Goal: Task Accomplishment & Management: Complete application form

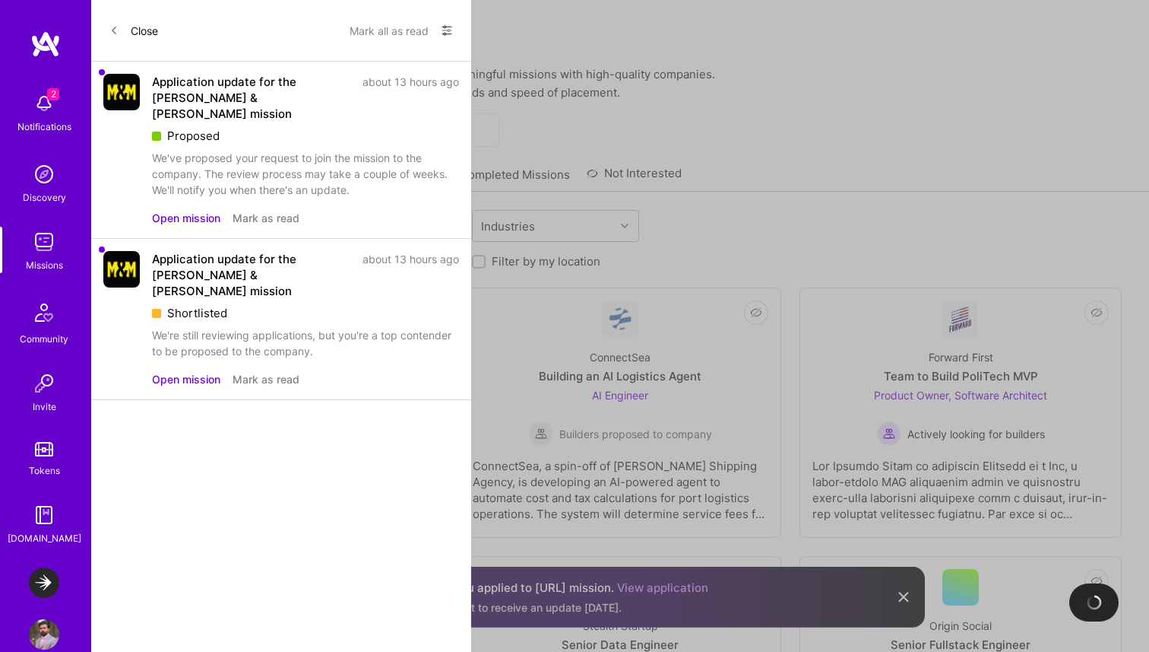
click at [290, 130] on div "Application update for the [PERSON_NAME] & [PERSON_NAME] mission about 13 hours…" at bounding box center [305, 136] width 307 height 124
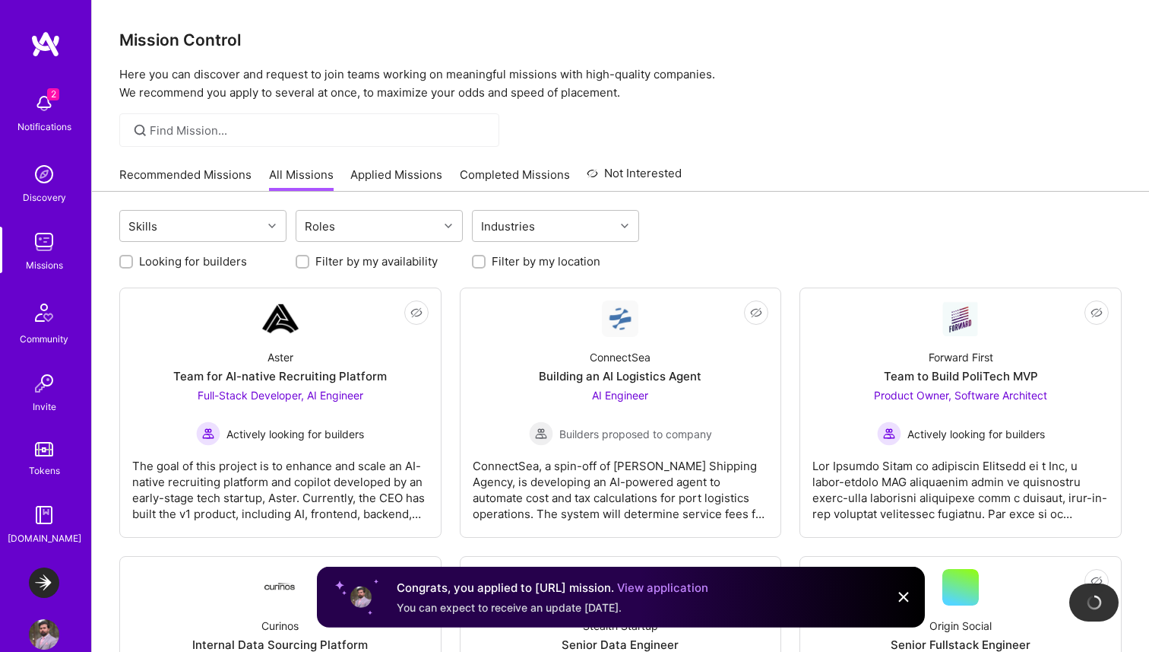
click at [43, 96] on div "2 Notifications Discovery Missions Community Invite Tokens [DOMAIN_NAME]" at bounding box center [45, 315] width 91 height 461
click at [43, 109] on img at bounding box center [44, 103] width 30 height 30
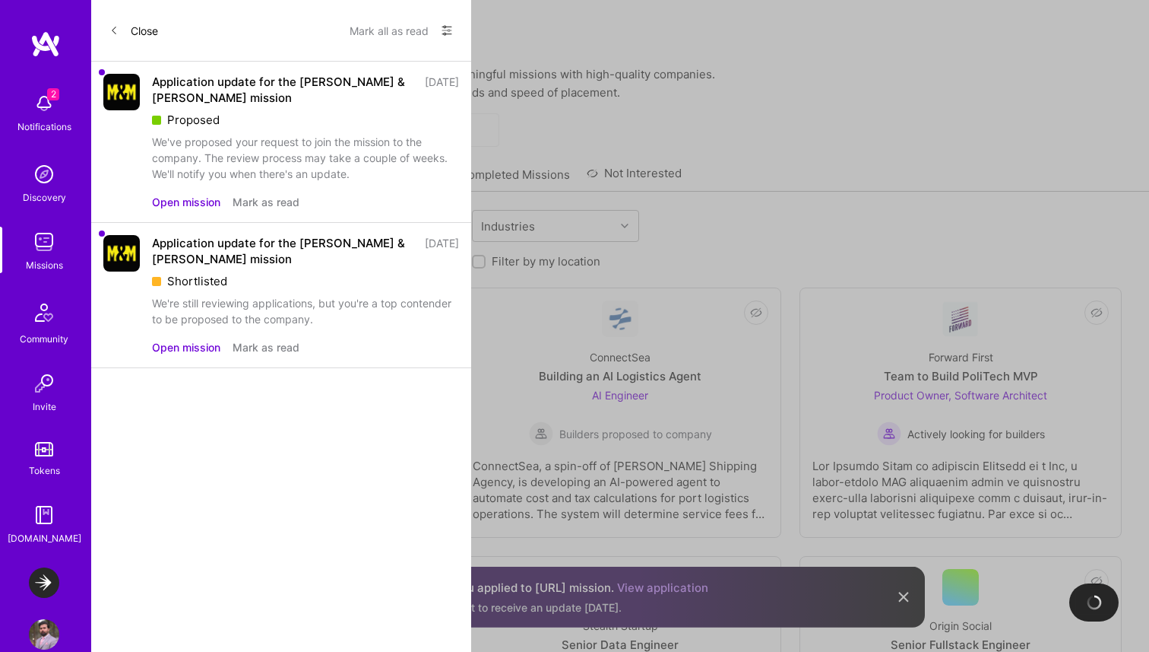
click at [215, 216] on div "Application update for the [PERSON_NAME] & [PERSON_NAME] mission [DATE] Propose…" at bounding box center [281, 142] width 380 height 161
click at [200, 201] on button "Open mission" at bounding box center [186, 202] width 68 height 16
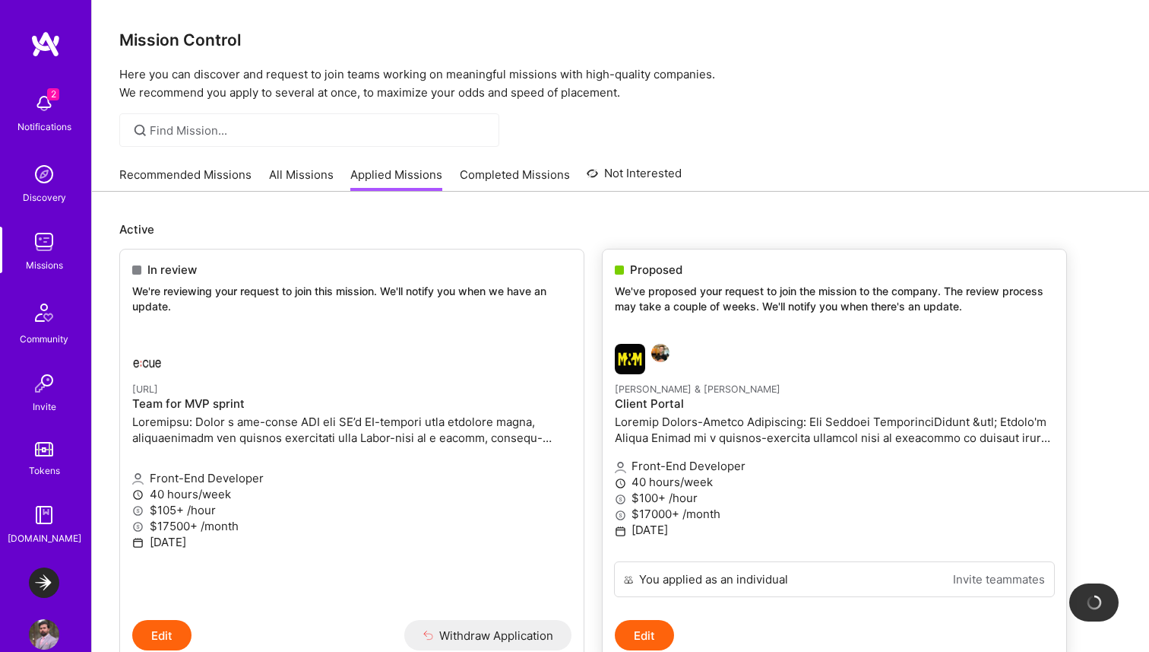
click at [739, 382] on p "[PERSON_NAME] & [PERSON_NAME]" at bounding box center [834, 388] width 439 height 17
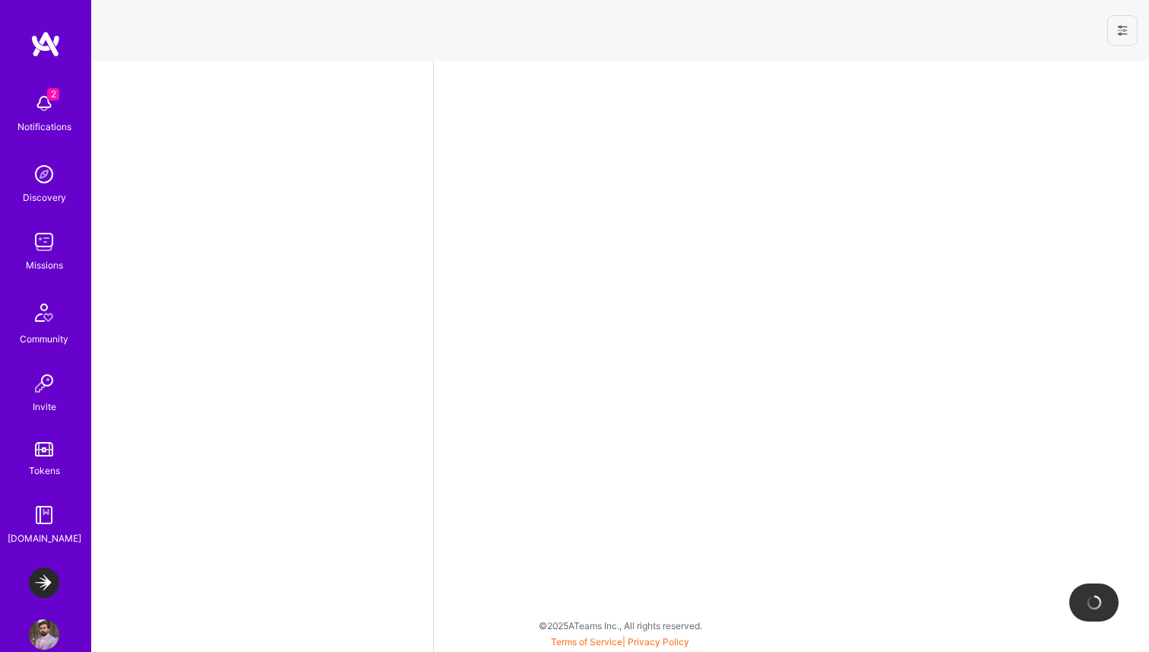
select select "CA"
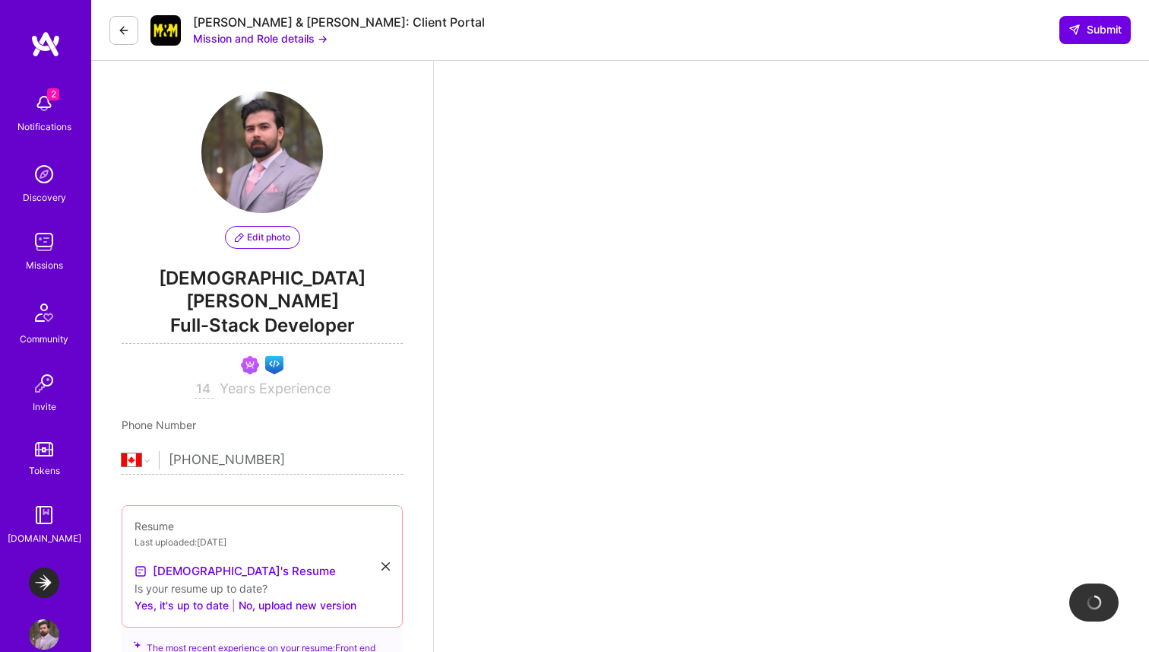
scroll to position [13, 0]
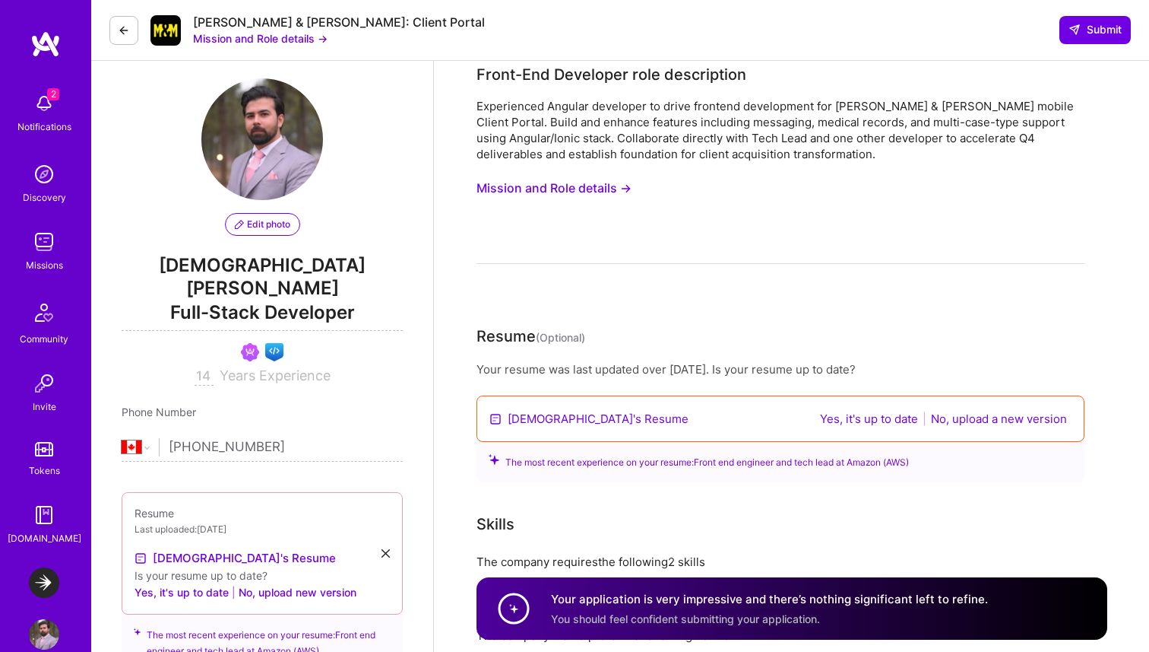
click at [623, 103] on div "Experienced Angular developer to drive frontend development for [PERSON_NAME] &…" at bounding box center [781, 130] width 608 height 64
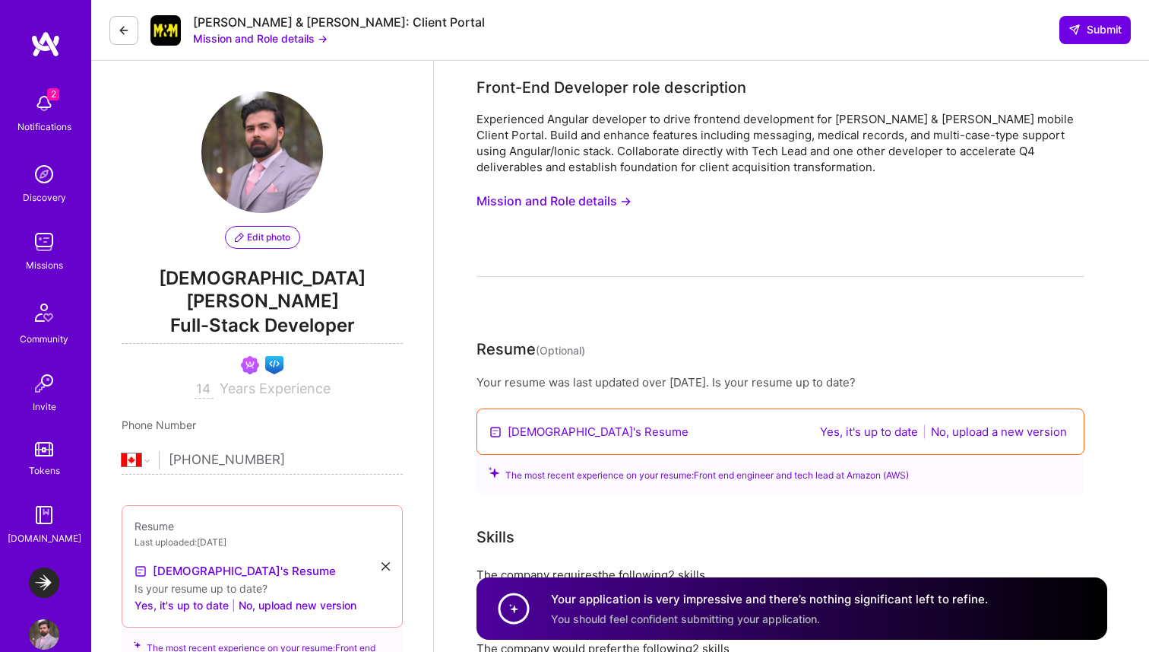
click at [658, 174] on div "Experienced Angular developer to drive frontend development for [PERSON_NAME] &…" at bounding box center [781, 143] width 608 height 64
click at [609, 198] on button "Mission and Role details →" at bounding box center [554, 201] width 155 height 28
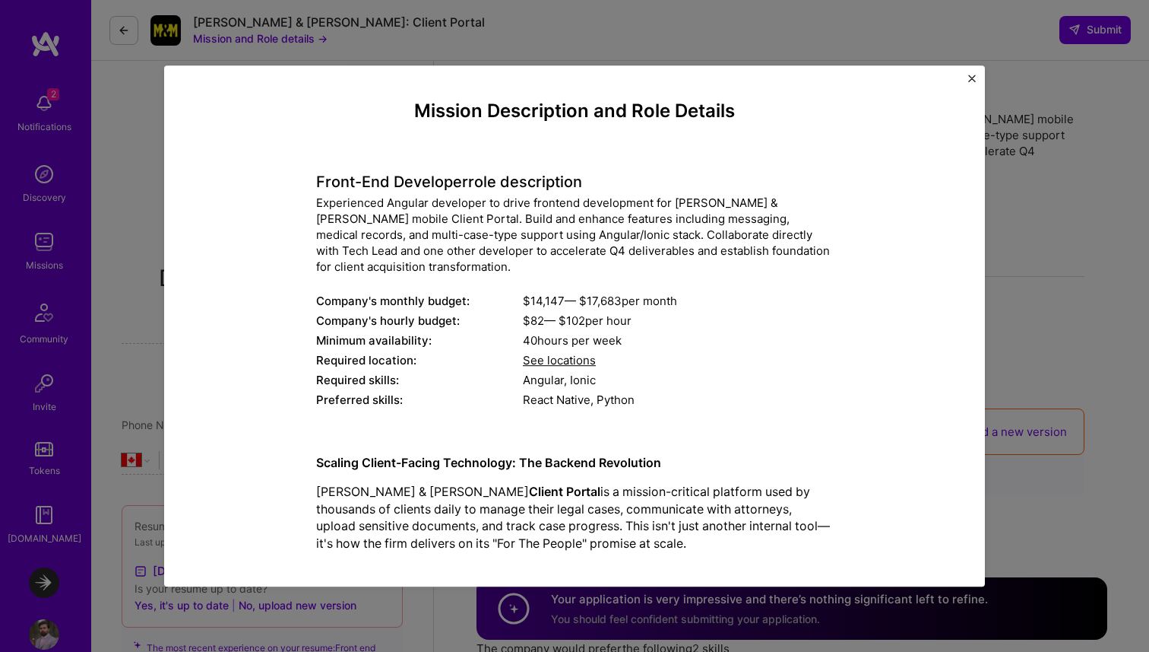
click at [774, 369] on div "Front-End Developer role description Experienced Angular developer to drive fro…" at bounding box center [574, 282] width 517 height 259
click at [680, 252] on div "Experienced Angular developer to drive frontend development for [PERSON_NAME] &…" at bounding box center [574, 235] width 517 height 80
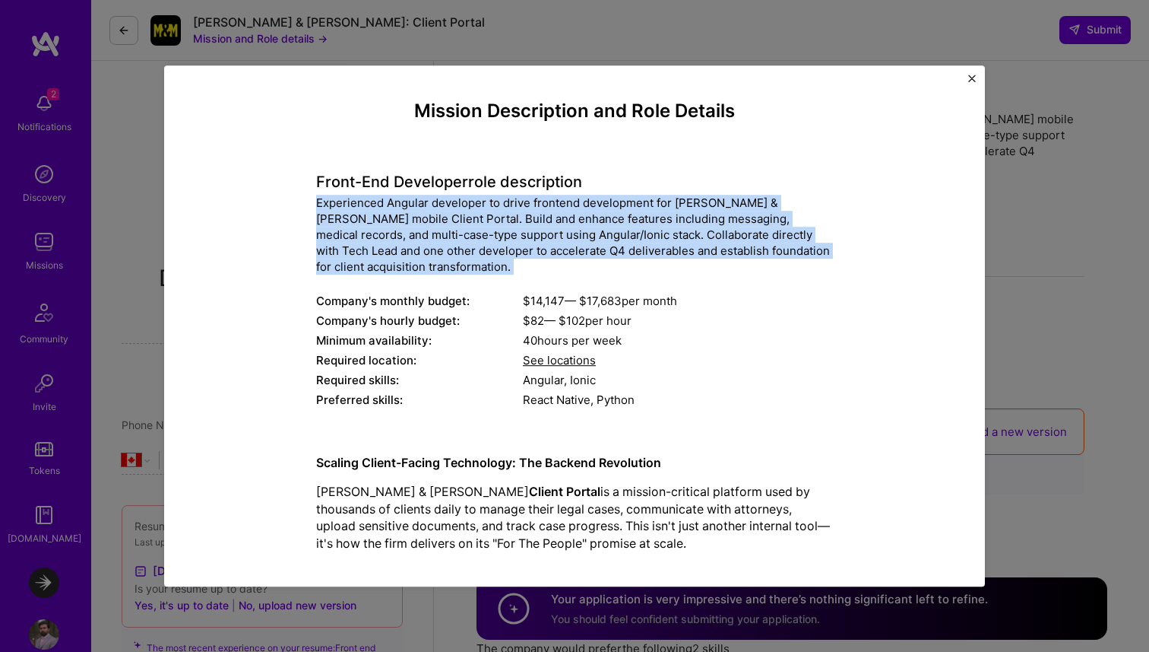
click at [680, 252] on div "Experienced Angular developer to drive frontend development for [PERSON_NAME] &…" at bounding box center [574, 235] width 517 height 80
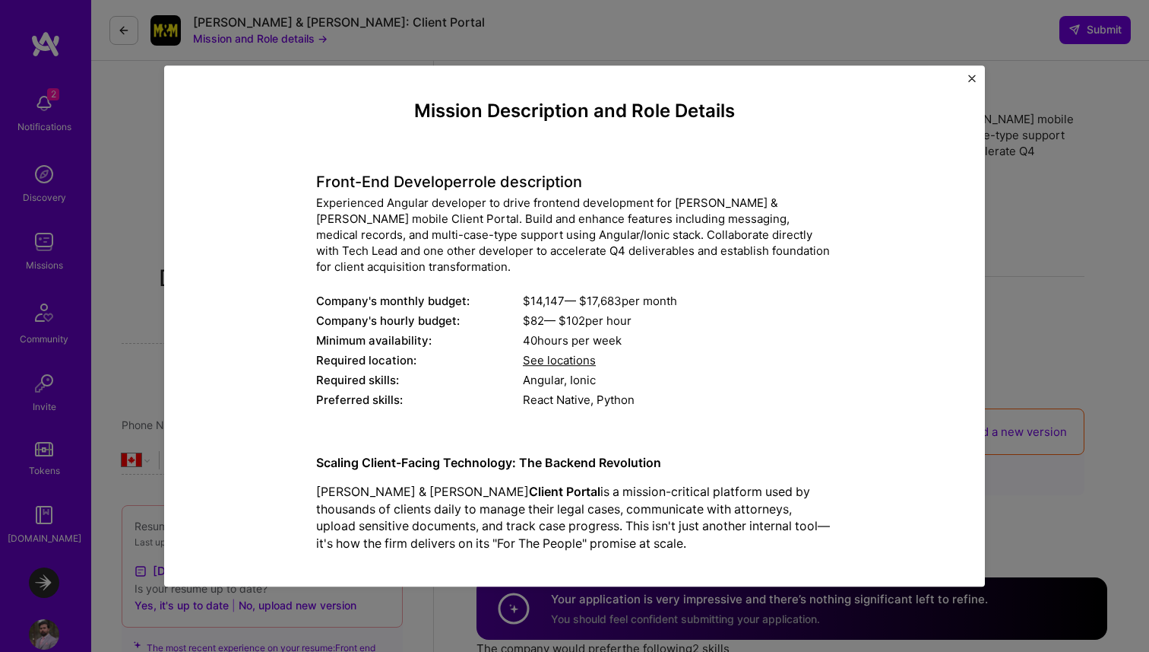
click at [382, 181] on h4 "Front-End Developer role description" at bounding box center [574, 182] width 517 height 18
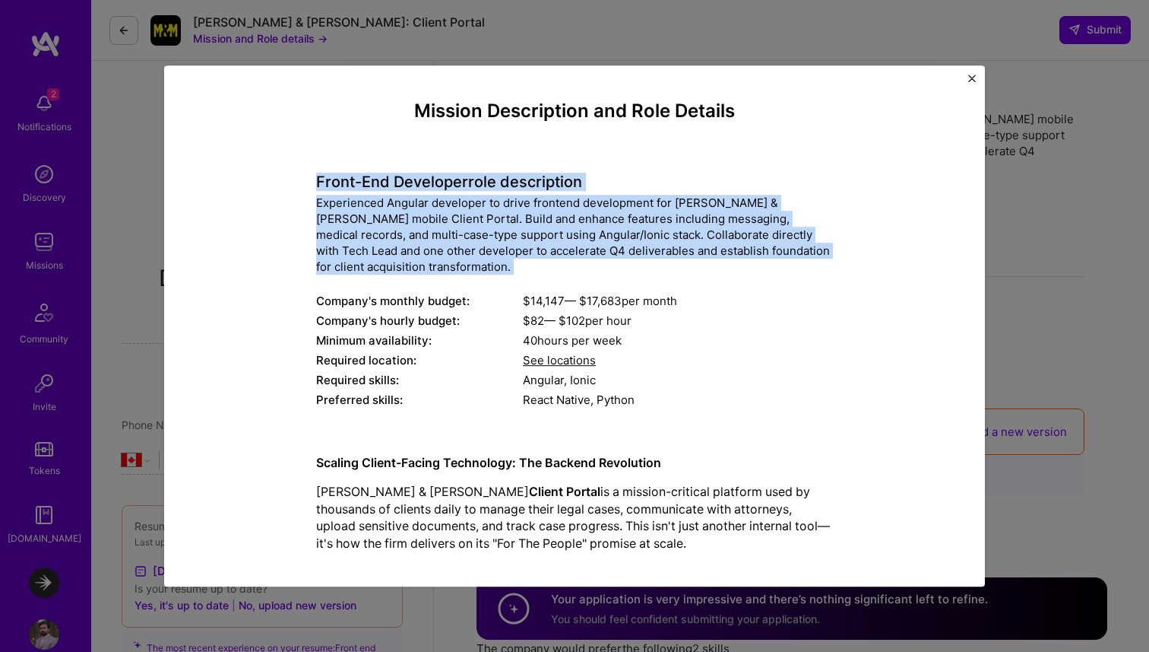
drag, startPoint x: 382, startPoint y: 181, endPoint x: 504, endPoint y: 263, distance: 146.8
click at [504, 263] on div "Front-End Developer role description Experienced Angular developer to drive fro…" at bounding box center [574, 282] width 517 height 259
copy div "Front-End Developer role description Experienced Angular developer to drive fro…"
click at [468, 181] on h4 "Front-End Developer role description" at bounding box center [574, 182] width 517 height 18
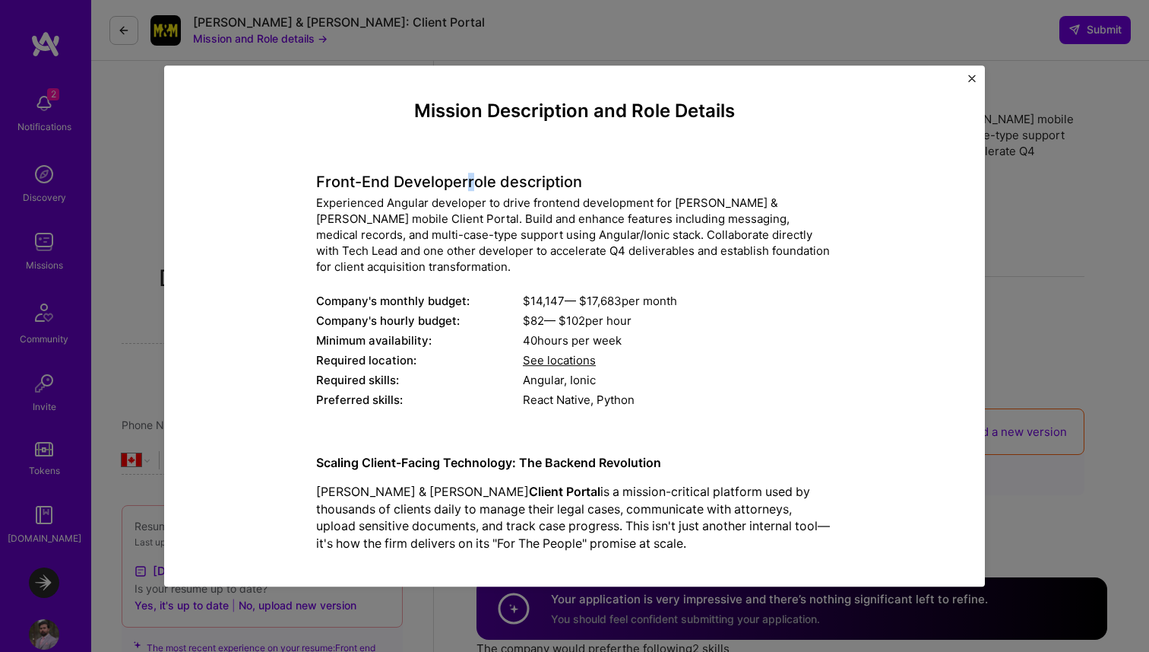
click at [468, 181] on h4 "Front-End Developer role description" at bounding box center [574, 182] width 517 height 18
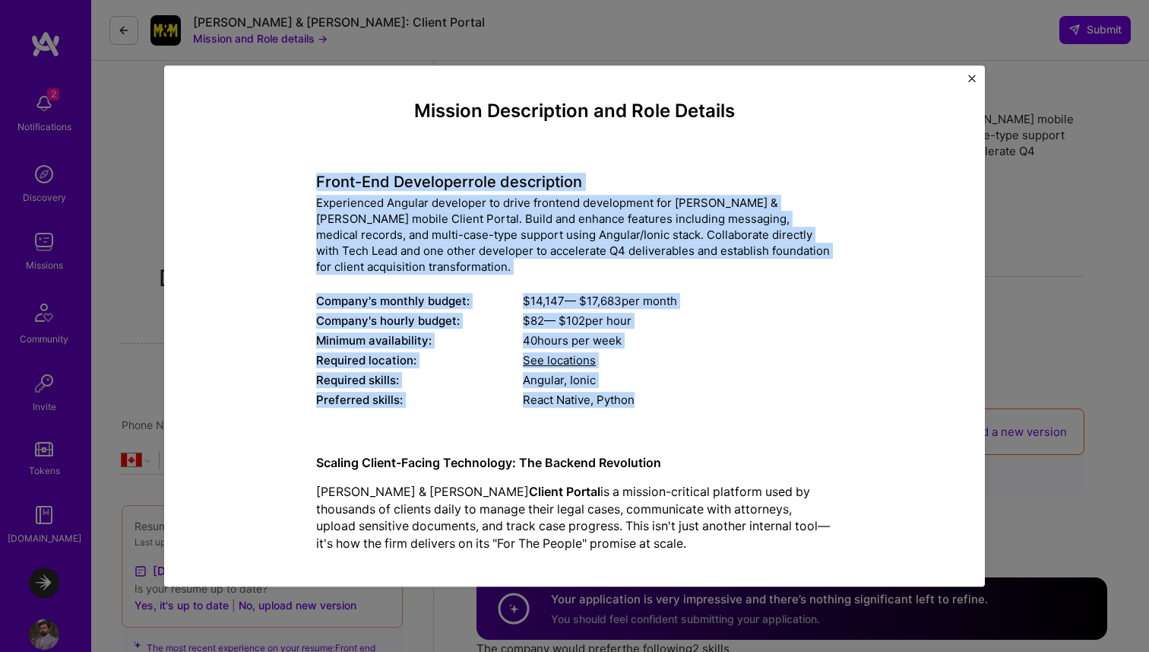
drag, startPoint x: 468, startPoint y: 181, endPoint x: 556, endPoint y: 401, distance: 237.5
click at [556, 401] on div "Front-End Developer role description Experienced Angular developer to drive fro…" at bounding box center [574, 282] width 517 height 259
